Goal: Information Seeking & Learning: Learn about a topic

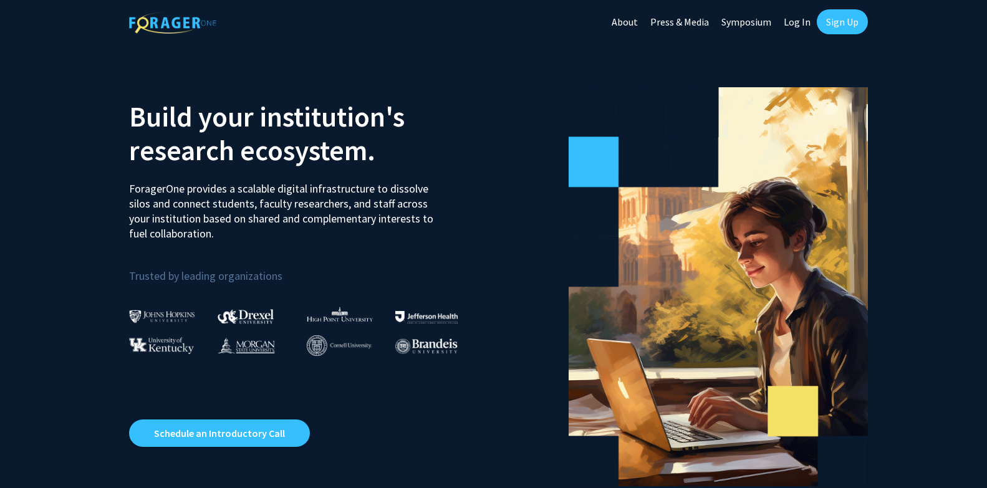
click at [623, 20] on link "About" at bounding box center [624, 22] width 39 height 44
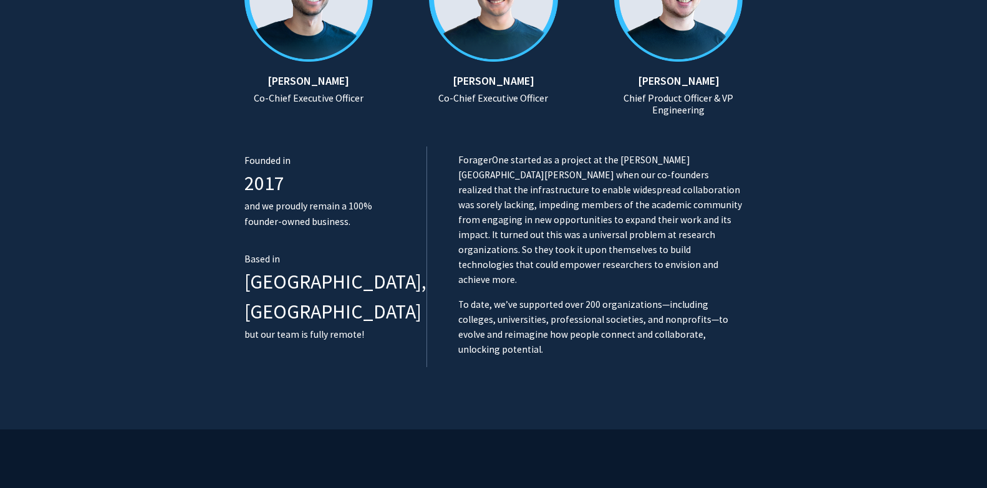
scroll to position [810, 0]
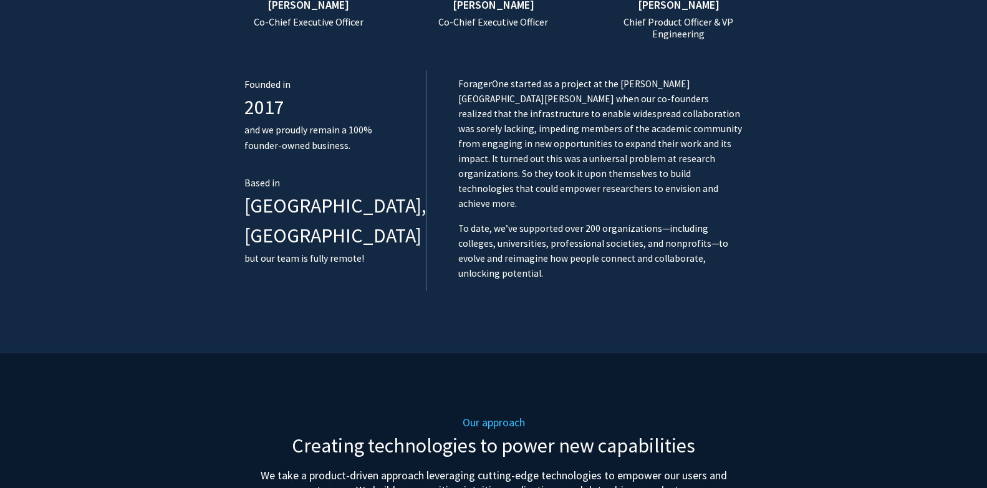
click at [256, 206] on span "[GEOGRAPHIC_DATA], [GEOGRAPHIC_DATA]" at bounding box center [335, 220] width 182 height 55
drag, startPoint x: 256, startPoint y: 206, endPoint x: 311, endPoint y: 205, distance: 54.9
click at [311, 205] on span "[GEOGRAPHIC_DATA], [GEOGRAPHIC_DATA]" at bounding box center [335, 220] width 182 height 55
copy span "[GEOGRAPHIC_DATA], [GEOGRAPHIC_DATA]"
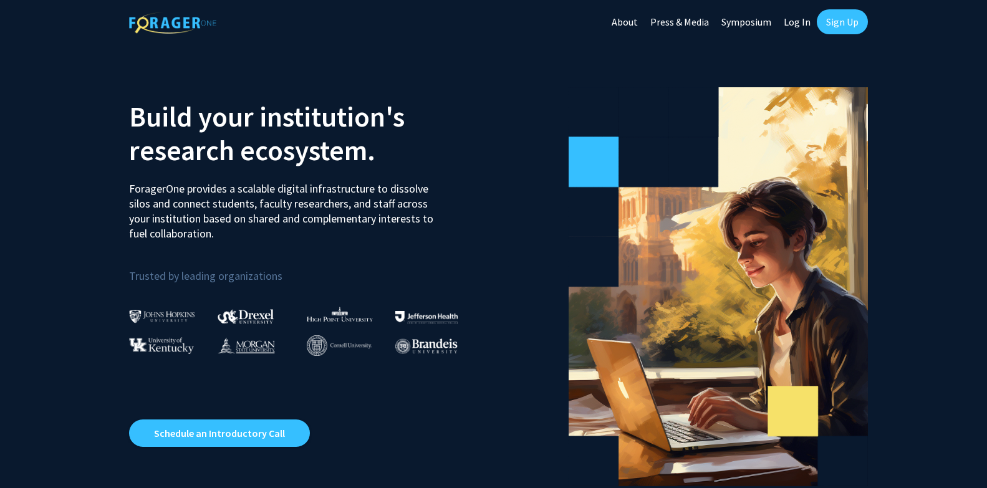
click at [130, 193] on p "ForagerOne provides a scalable digital infrastructure to dissolve silos and con…" at bounding box center [285, 206] width 313 height 69
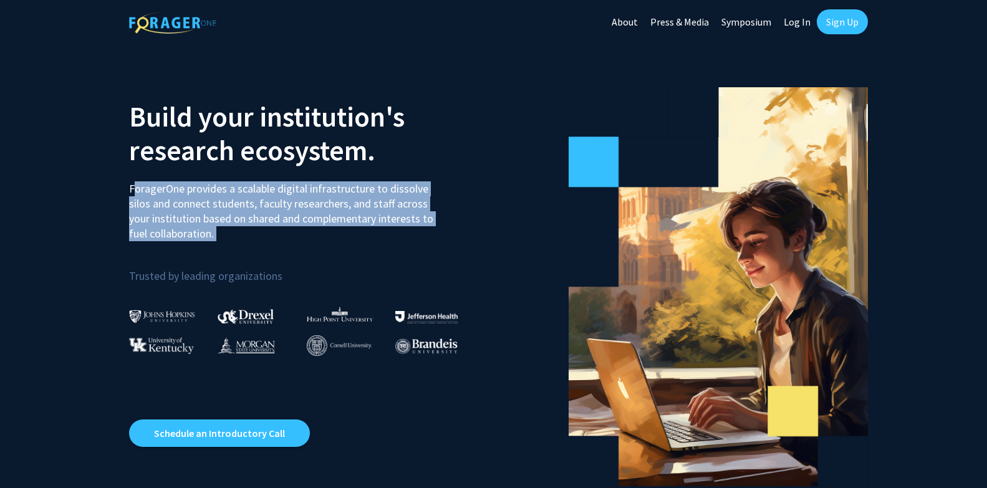
drag, startPoint x: 130, startPoint y: 193, endPoint x: 295, endPoint y: 229, distance: 168.4
click at [295, 229] on p "ForagerOne provides a scalable digital infrastructure to dissolve silos and con…" at bounding box center [285, 206] width 313 height 69
copy p "ForagerOne provides a scalable digital infrastructure to dissolve silos and con…"
click at [294, 193] on p "ForagerOne provides a scalable digital infrastructure to dissolve silos and con…" at bounding box center [285, 206] width 313 height 69
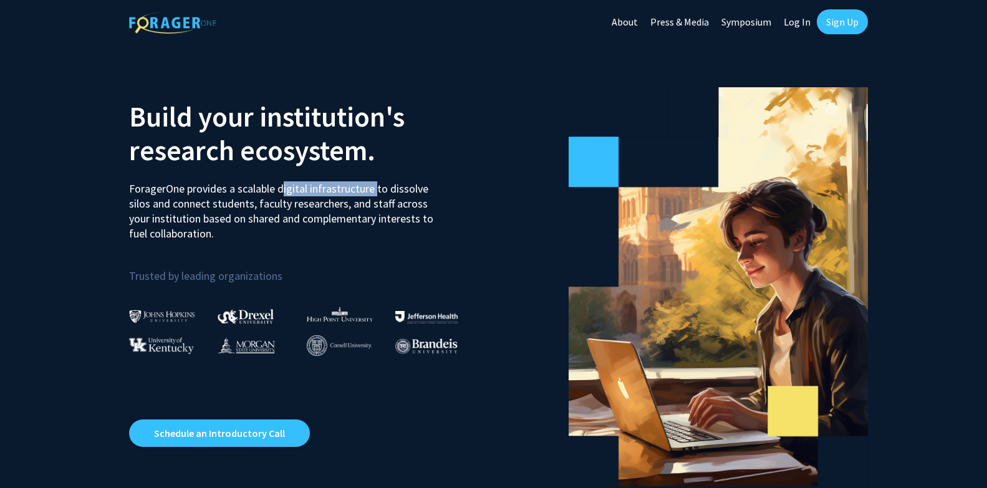
drag, startPoint x: 294, startPoint y: 193, endPoint x: 337, endPoint y: 191, distance: 43.1
click at [337, 191] on p "ForagerOne provides a scalable digital infrastructure to dissolve silos and con…" at bounding box center [285, 206] width 313 height 69
